Goal: Information Seeking & Learning: Learn about a topic

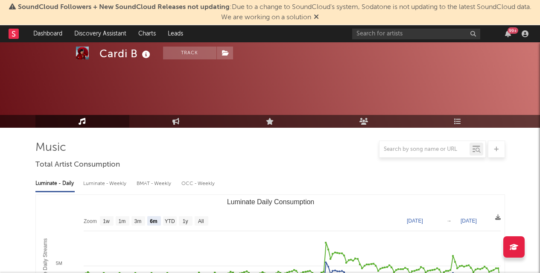
select select "6m"
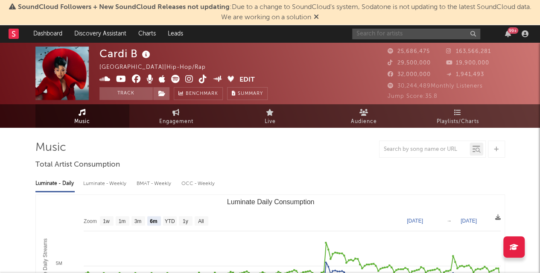
click at [419, 37] on input "text" at bounding box center [416, 34] width 128 height 11
type input "[PERSON_NAME]"
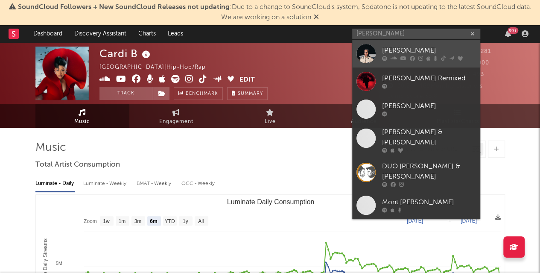
click at [410, 49] on div "[PERSON_NAME]" at bounding box center [429, 51] width 94 height 10
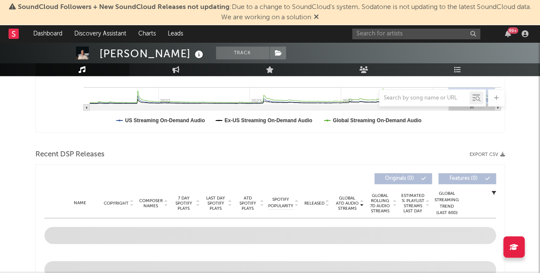
scroll to position [232, 0]
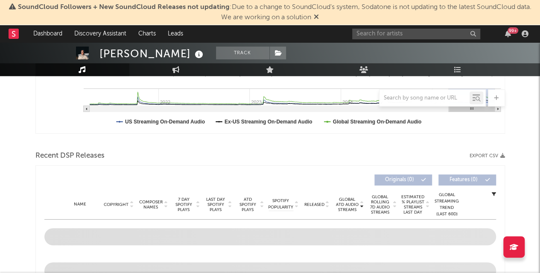
click at [316, 18] on icon at bounding box center [316, 16] width 5 height 7
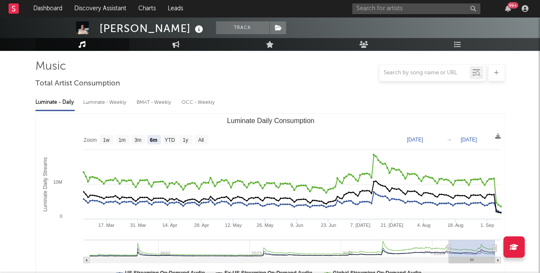
scroll to position [53, 0]
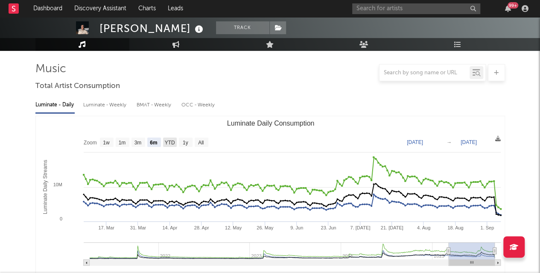
click at [184, 143] on text "1y" at bounding box center [185, 143] width 6 height 6
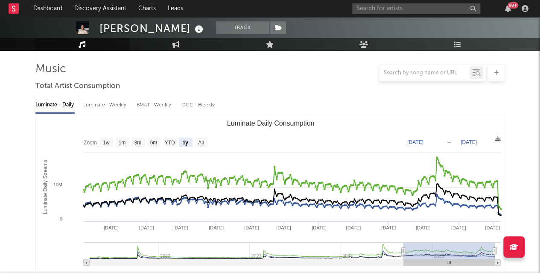
select select "1y"
type input "[DATE]"
click at [204, 142] on rect "Luminate Daily Consumption" at bounding box center [202, 142] width 14 height 9
select select "All"
type input "[DATE]"
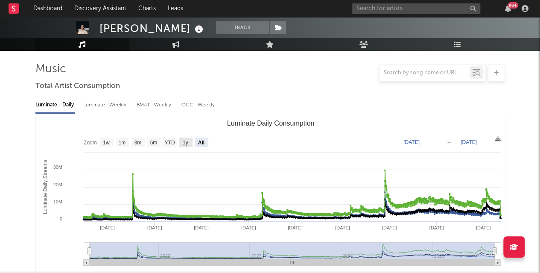
click at [181, 144] on rect "Luminate Daily Consumption" at bounding box center [186, 142] width 14 height 9
select select "1y"
type input "[DATE]"
